Goal: Find specific page/section

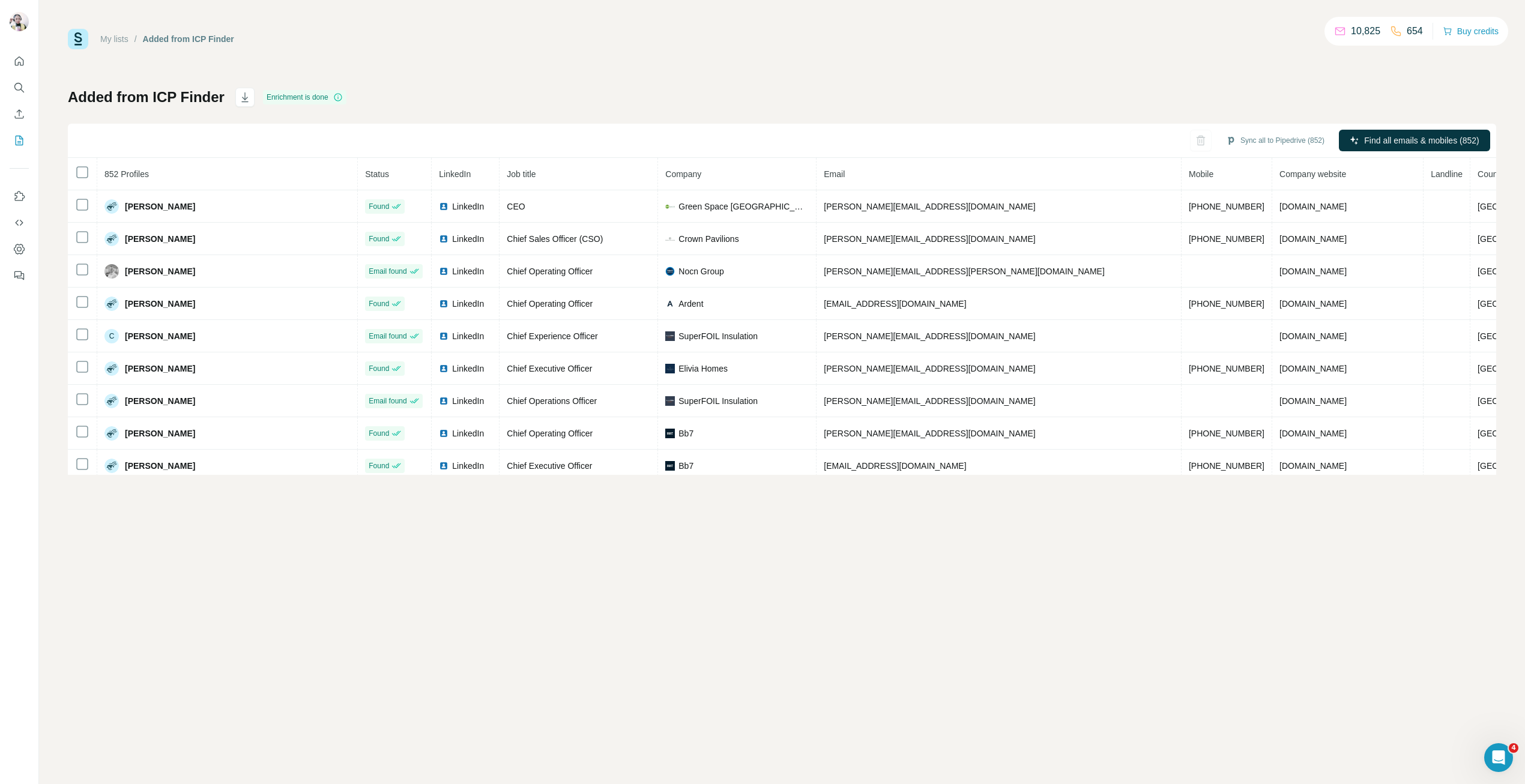
click at [755, 92] on div "Added from ICP Finder Enrichment is done Sync all to Pipedrive (852) Find all e…" at bounding box center [782, 281] width 1429 height 387
click at [619, 77] on div "My lists / Added from ICP Finder 10,825 654 Buy credits Added from ICP Finder E…" at bounding box center [782, 252] width 1429 height 446
click at [468, 62] on div "My lists / Added from ICP Finder 10,825 654 Buy credits Added from ICP Finder E…" at bounding box center [782, 252] width 1429 height 446
click at [354, 42] on div "My lists / Added from ICP Finder 10,825 654 Buy credits" at bounding box center [782, 40] width 1429 height 21
click at [762, 71] on div "My lists / Added from ICP Finder 10,825 654 Buy credits Added from ICP Finder E…" at bounding box center [782, 252] width 1429 height 446
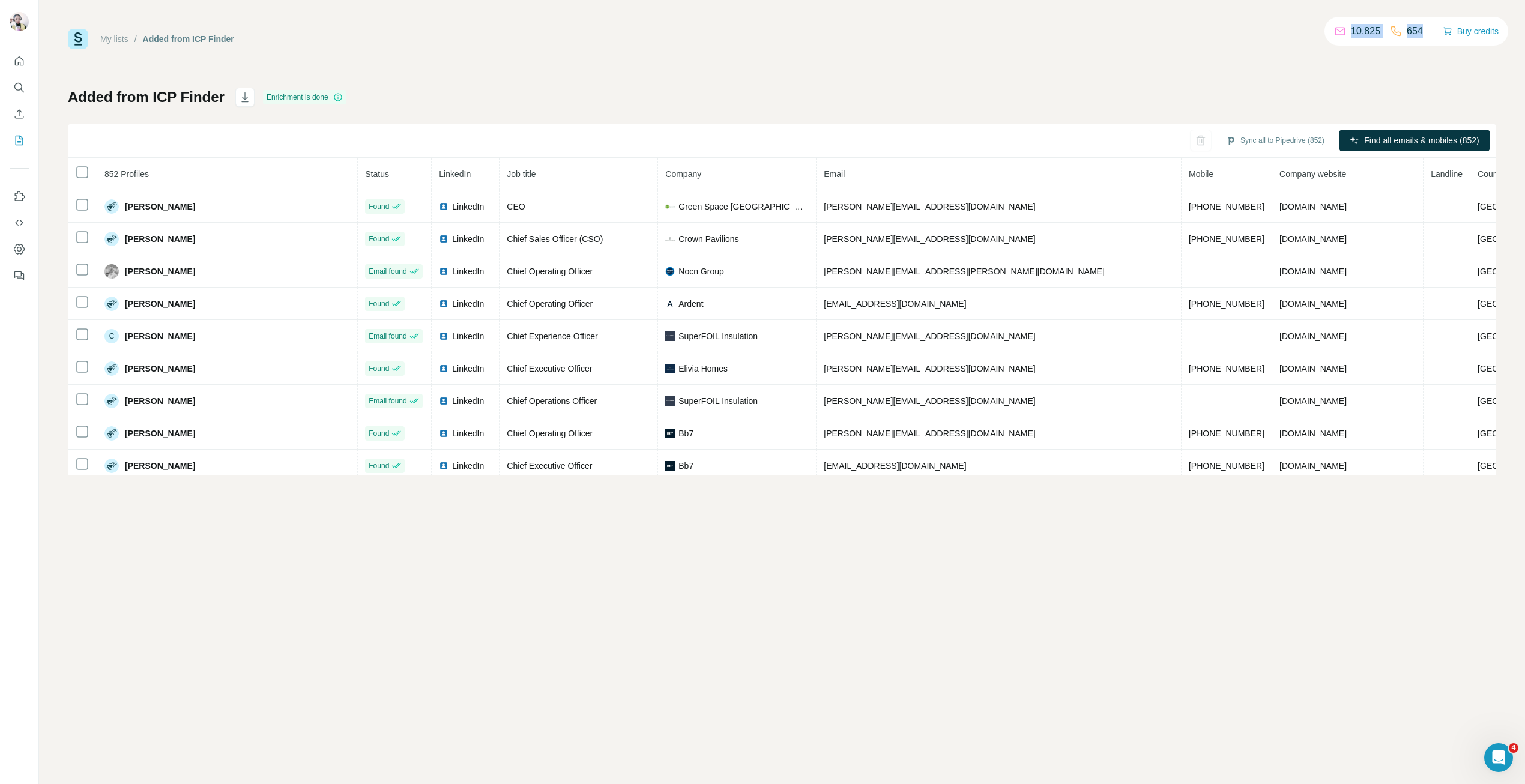
drag, startPoint x: 1343, startPoint y: 37, endPoint x: 1424, endPoint y: 37, distance: 81.0
click at [762, 37] on div "10,825 654 Buy credits" at bounding box center [1417, 32] width 184 height 29
drag, startPoint x: 1424, startPoint y: 37, endPoint x: 1334, endPoint y: 37, distance: 90.0
click at [762, 37] on div "10,825 654 Buy credits" at bounding box center [1417, 32] width 184 height 29
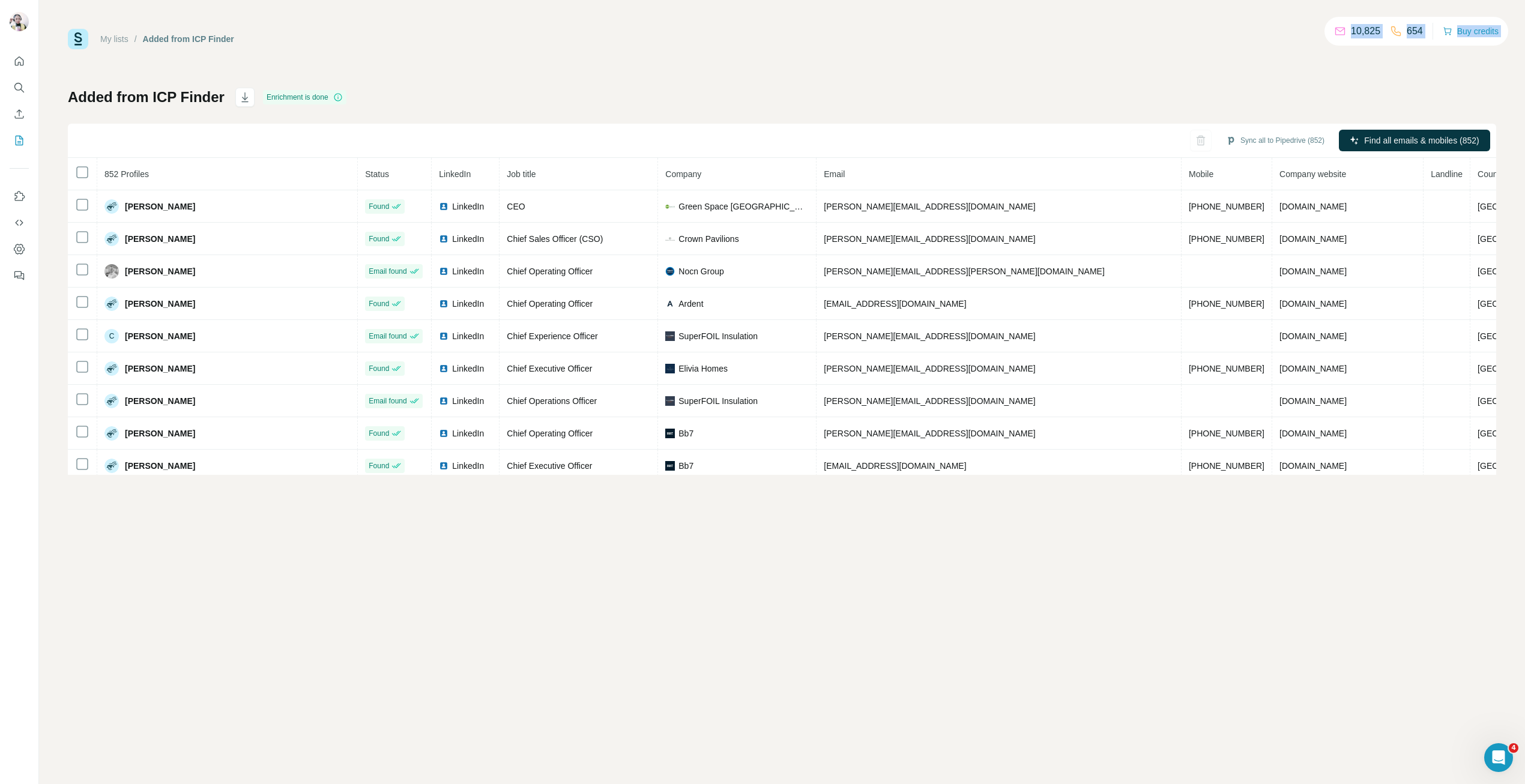
drag, startPoint x: 1345, startPoint y: 40, endPoint x: 1440, endPoint y: 27, distance: 95.9
click at [762, 27] on div "10,825 654 Buy credits" at bounding box center [1417, 32] width 184 height 29
drag, startPoint x: 1436, startPoint y: 34, endPoint x: 1411, endPoint y: 58, distance: 34.7
click at [762, 58] on div "My lists / Added from ICP Finder 10,825 654 Buy credits Added from ICP Finder E…" at bounding box center [782, 252] width 1429 height 446
drag, startPoint x: 1411, startPoint y: 58, endPoint x: 1354, endPoint y: 23, distance: 66.9
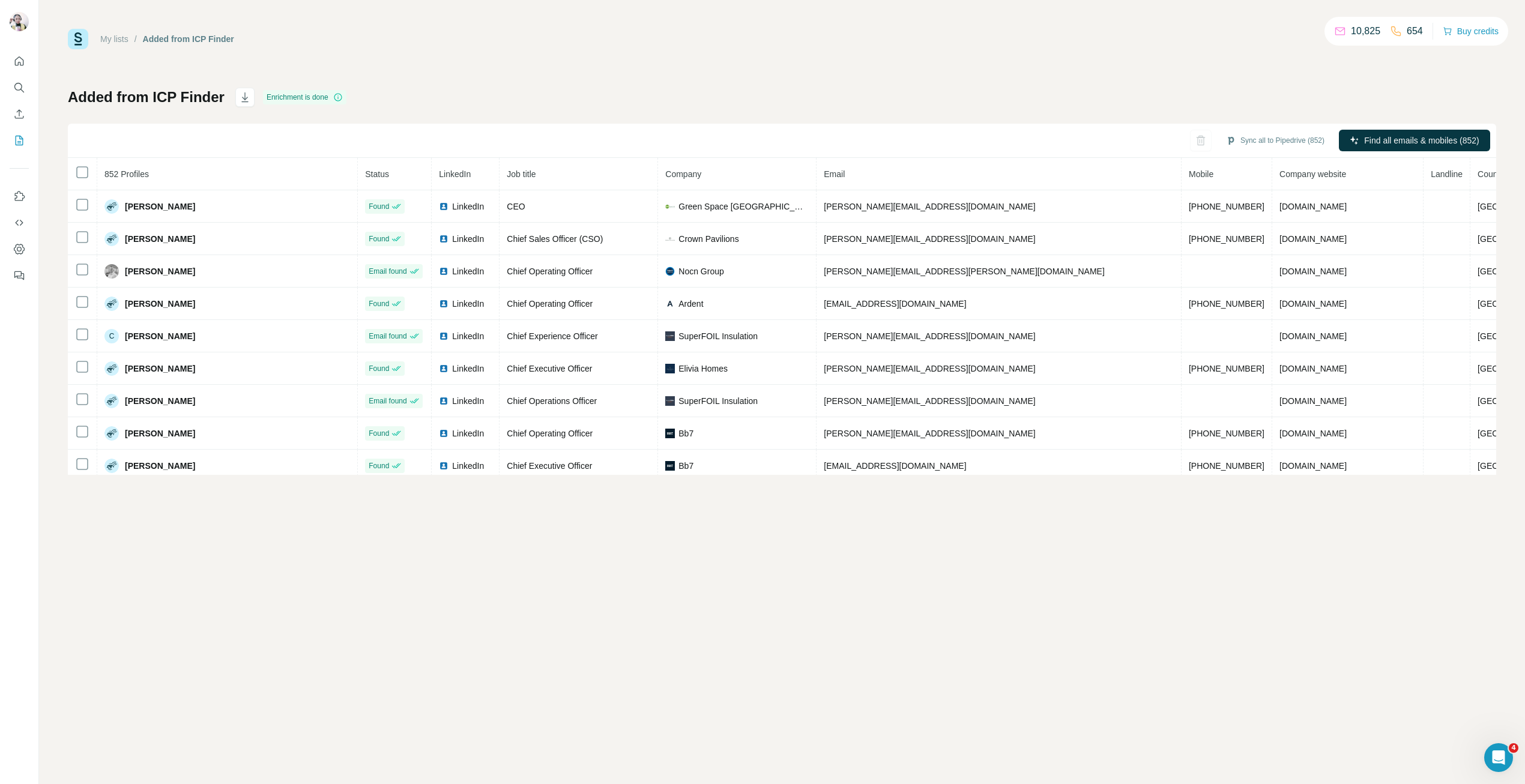
click at [762, 23] on div "10,825 654" at bounding box center [1378, 32] width 89 height 17
drag, startPoint x: 1352, startPoint y: 22, endPoint x: 1428, endPoint y: 29, distance: 76.3
click at [762, 29] on div "10,825 654 Buy credits" at bounding box center [1417, 32] width 184 height 29
drag, startPoint x: 1426, startPoint y: 31, endPoint x: 1393, endPoint y: 105, distance: 81.0
click at [762, 105] on div "Added from ICP Finder Enrichment is done Sync all to Pipedrive (852) Find all e…" at bounding box center [782, 281] width 1429 height 387
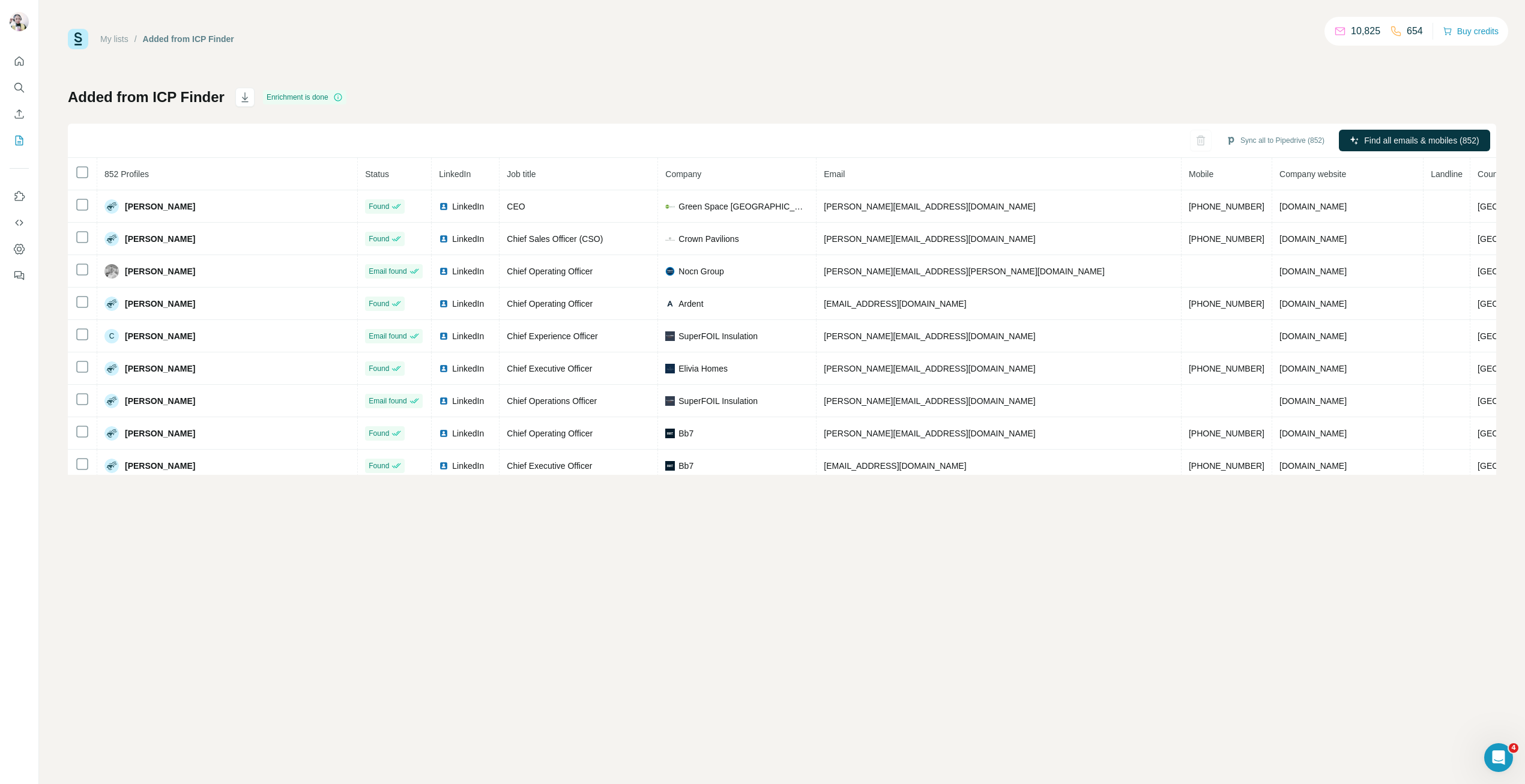
click at [762, 76] on div "My lists / Added from ICP Finder 10,825 654 Buy credits Added from ICP Finder E…" at bounding box center [782, 252] width 1429 height 446
